Goal: Transaction & Acquisition: Download file/media

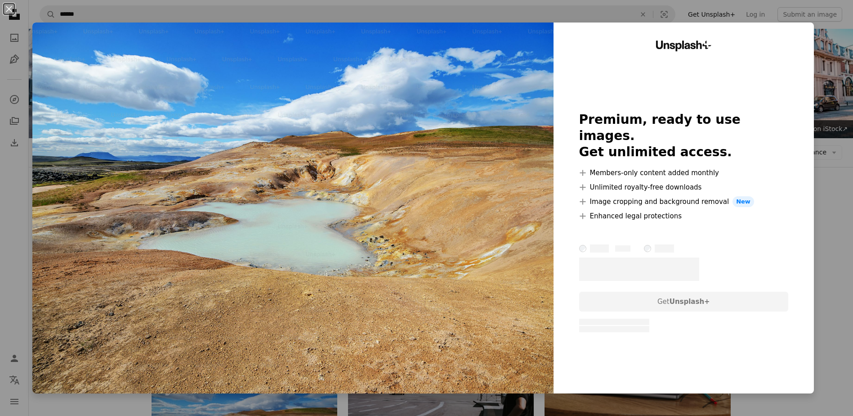
scroll to position [315, 0]
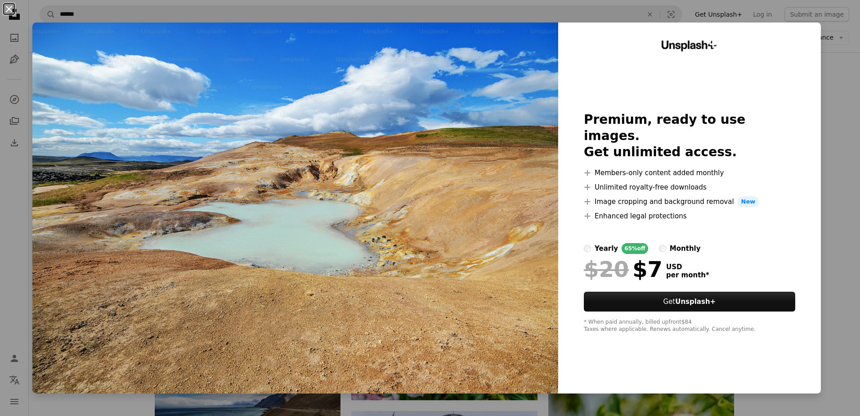
click at [13, 10] on button "An X shape" at bounding box center [9, 9] width 11 height 11
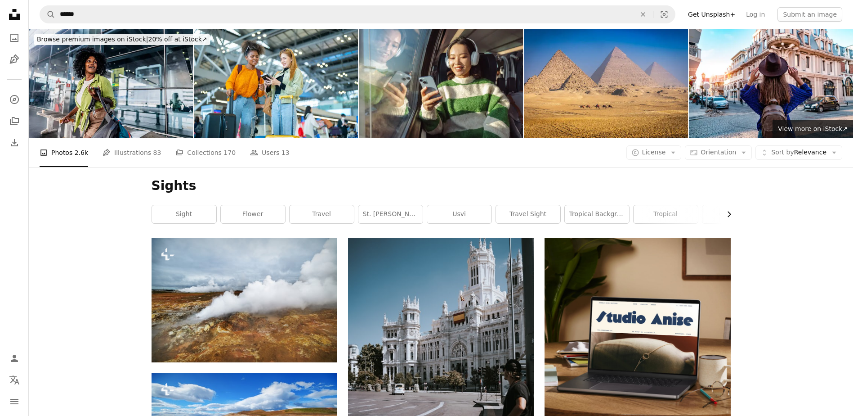
click at [730, 210] on icon "Chevron right" at bounding box center [729, 214] width 9 height 9
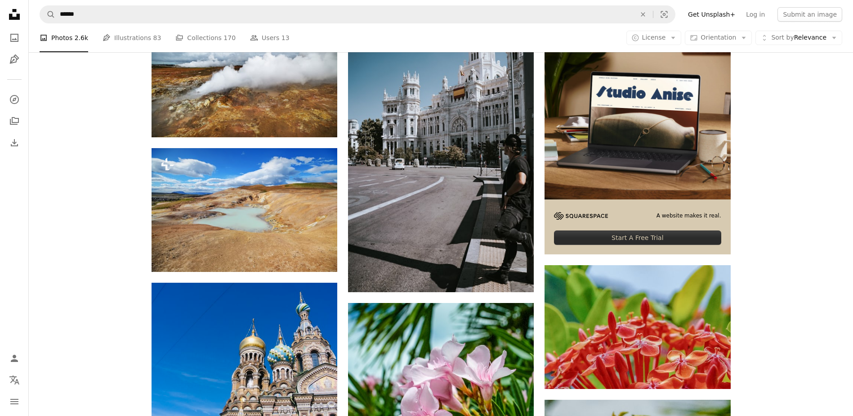
scroll to position [45, 0]
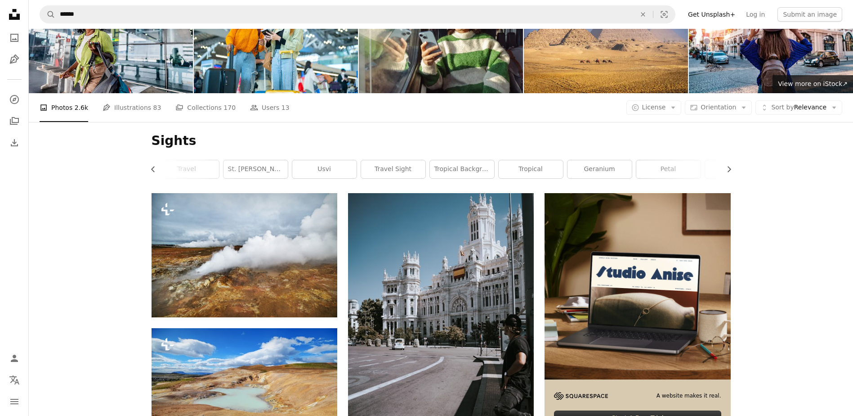
click at [193, 135] on h1 "Sights" at bounding box center [441, 141] width 579 height 16
click at [184, 141] on h1 "Sights" at bounding box center [441, 141] width 579 height 16
click at [158, 147] on h1 "Sights" at bounding box center [441, 141] width 579 height 16
click at [159, 144] on h1 "Sights" at bounding box center [441, 141] width 579 height 16
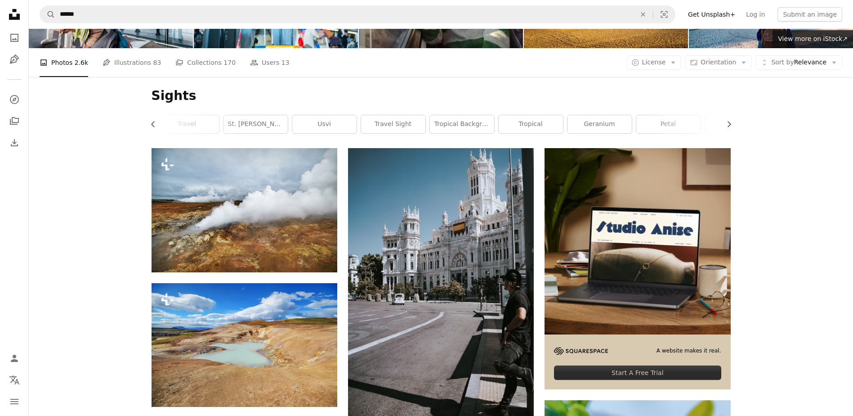
scroll to position [0, 0]
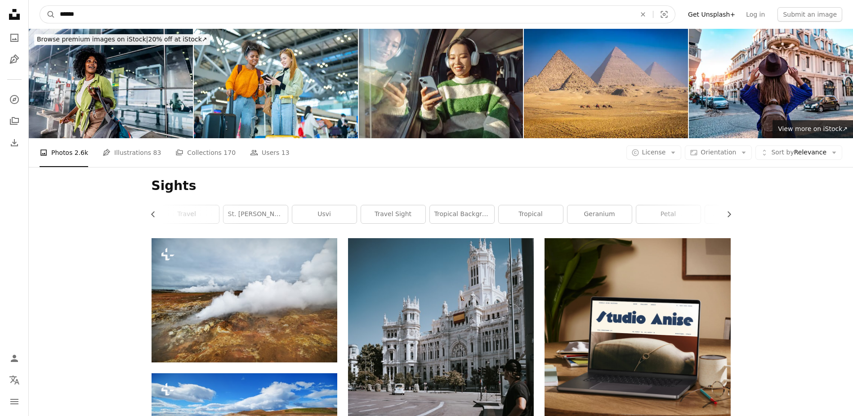
click at [350, 13] on input "******" at bounding box center [344, 14] width 578 height 17
type input "*"
type input "**********"
click button "A magnifying glass" at bounding box center [47, 14] width 15 height 17
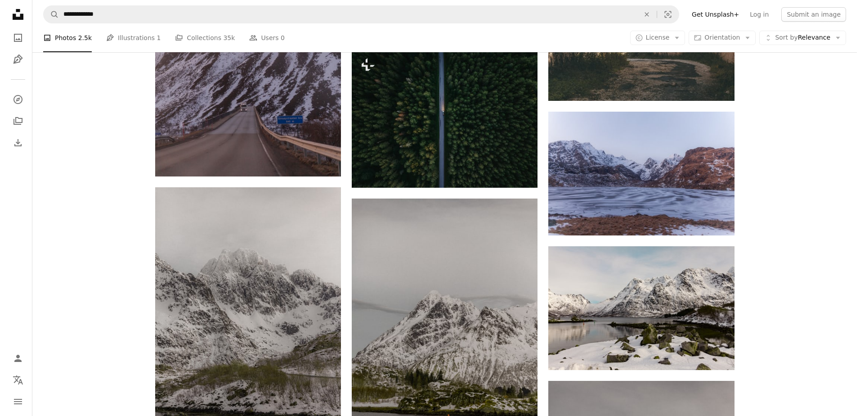
scroll to position [1170, 0]
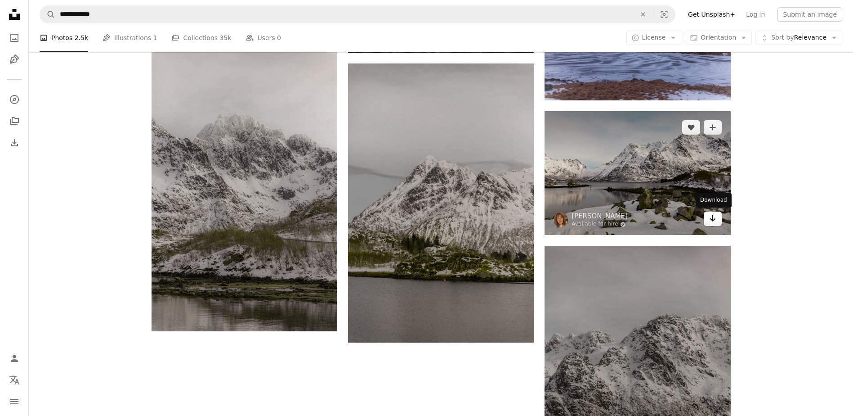
click at [718, 222] on link "Arrow pointing down" at bounding box center [713, 218] width 18 height 14
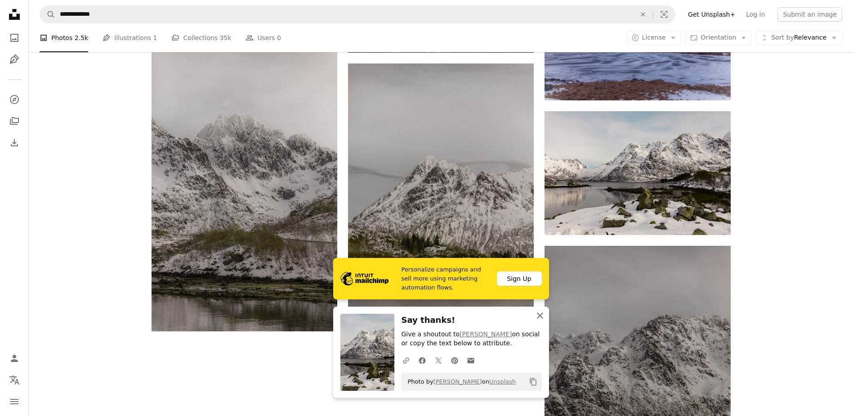
click at [540, 318] on icon "An X shape" at bounding box center [540, 315] width 11 height 11
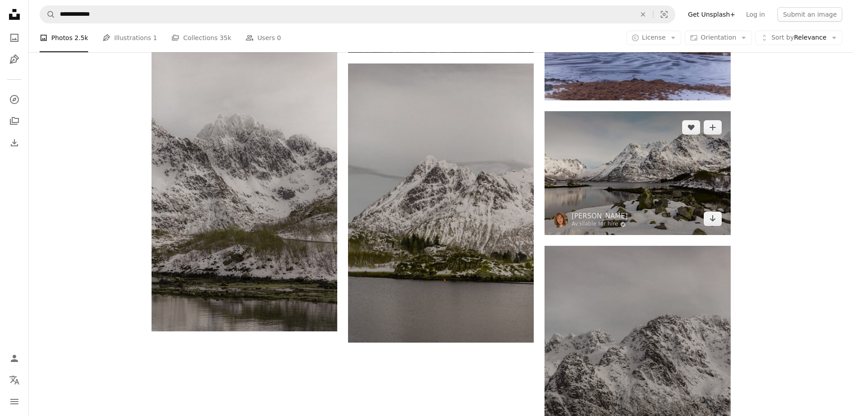
click at [646, 176] on img at bounding box center [638, 173] width 186 height 124
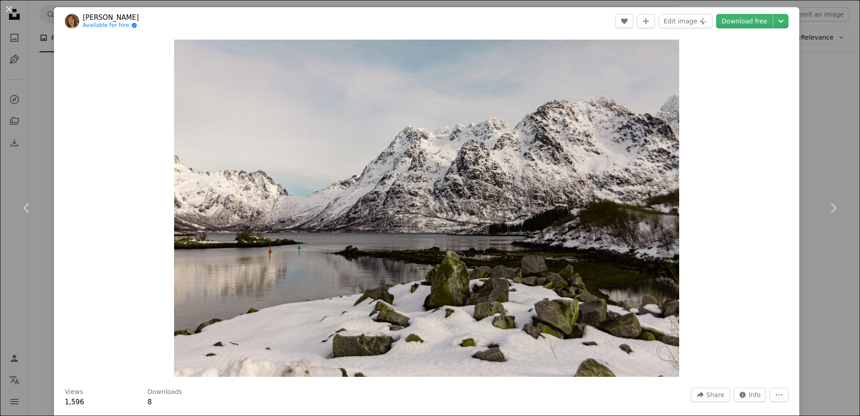
click at [814, 130] on div "An X shape Chevron left Chevron right [PERSON_NAME] Available for hire A checkm…" at bounding box center [430, 208] width 860 height 416
